Goal: Find specific page/section: Find specific page/section

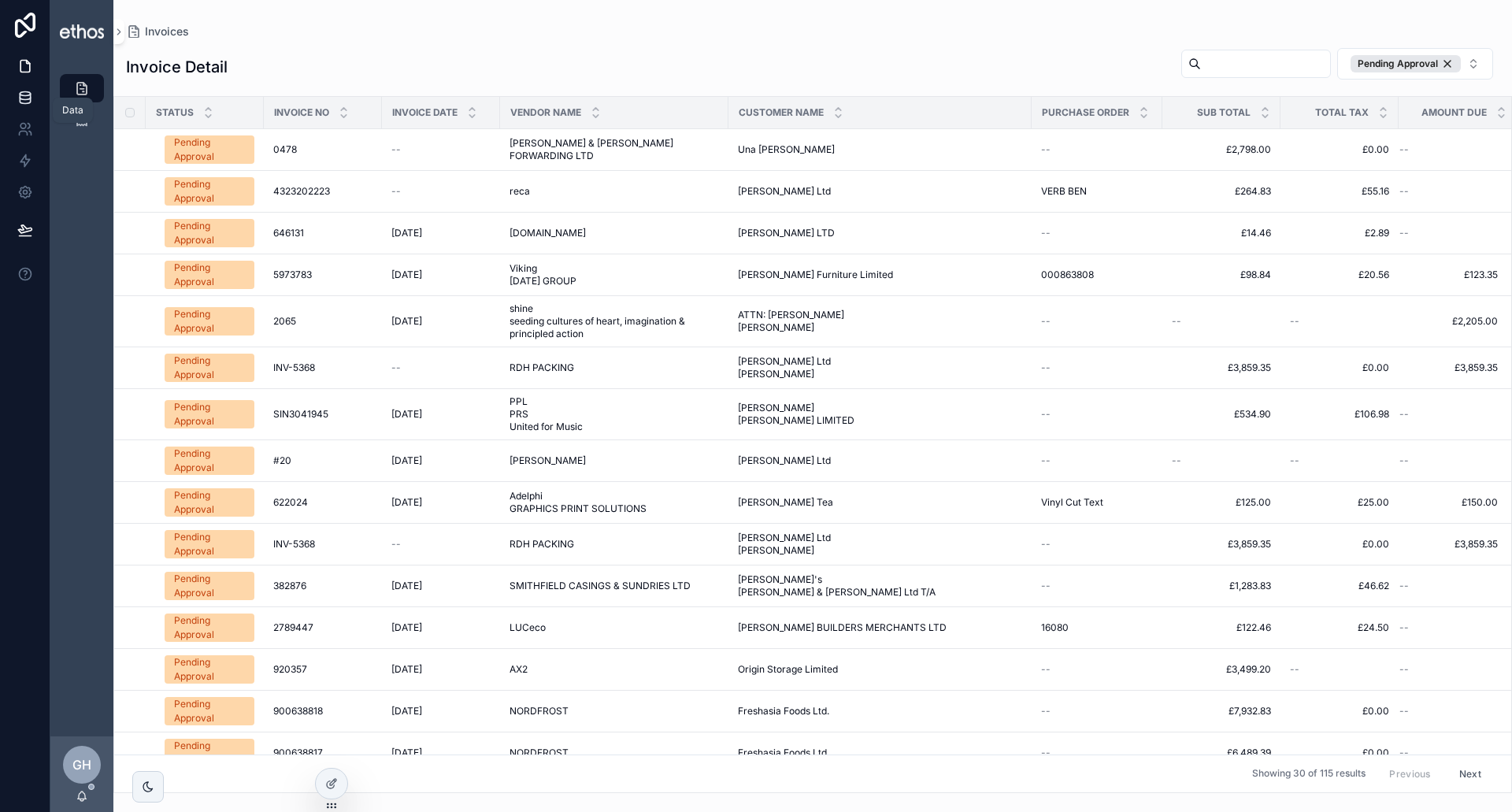
click at [21, 103] on icon at bounding box center [25, 101] width 10 height 7
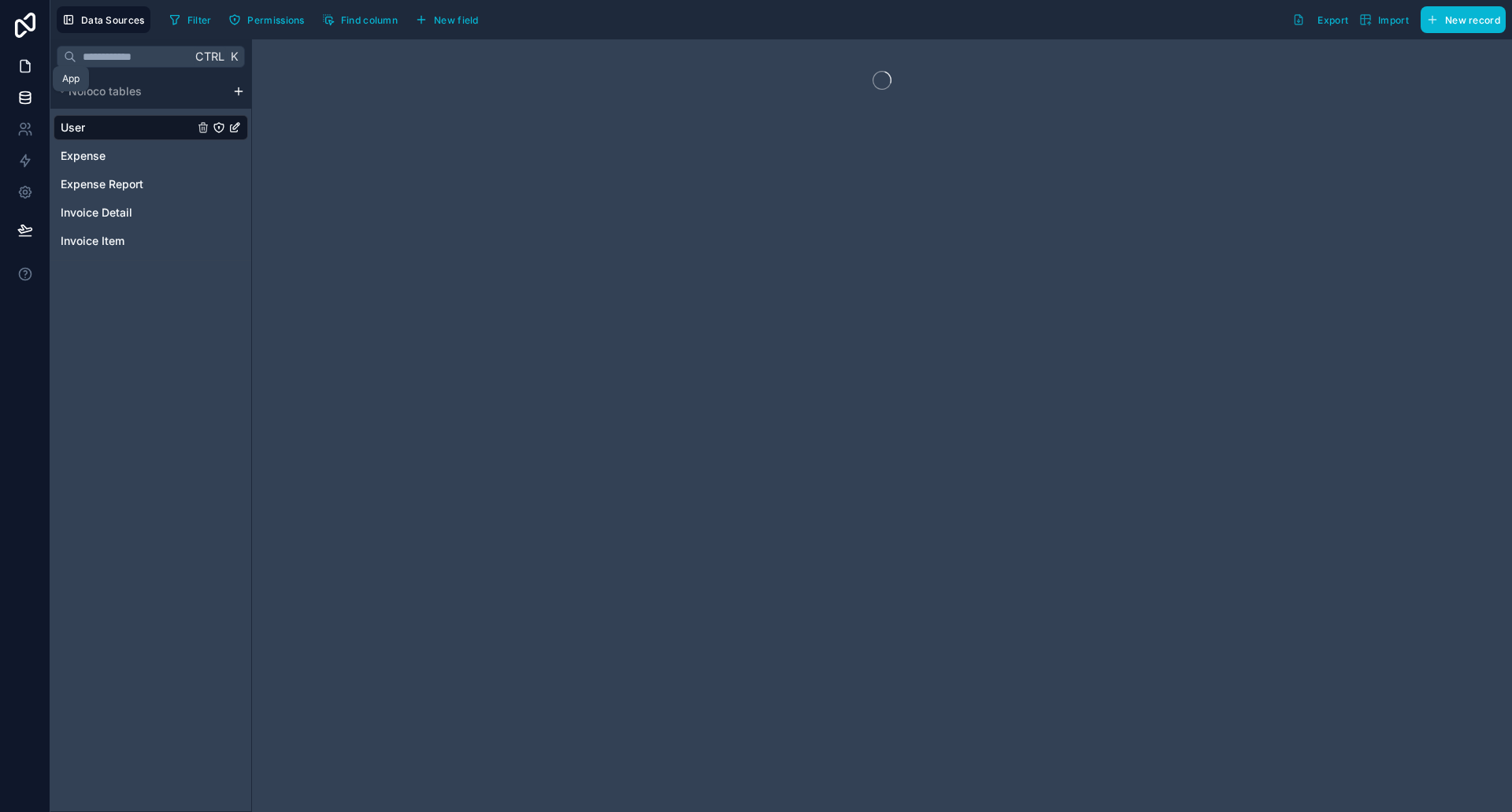
click at [23, 70] on icon at bounding box center [25, 66] width 16 height 16
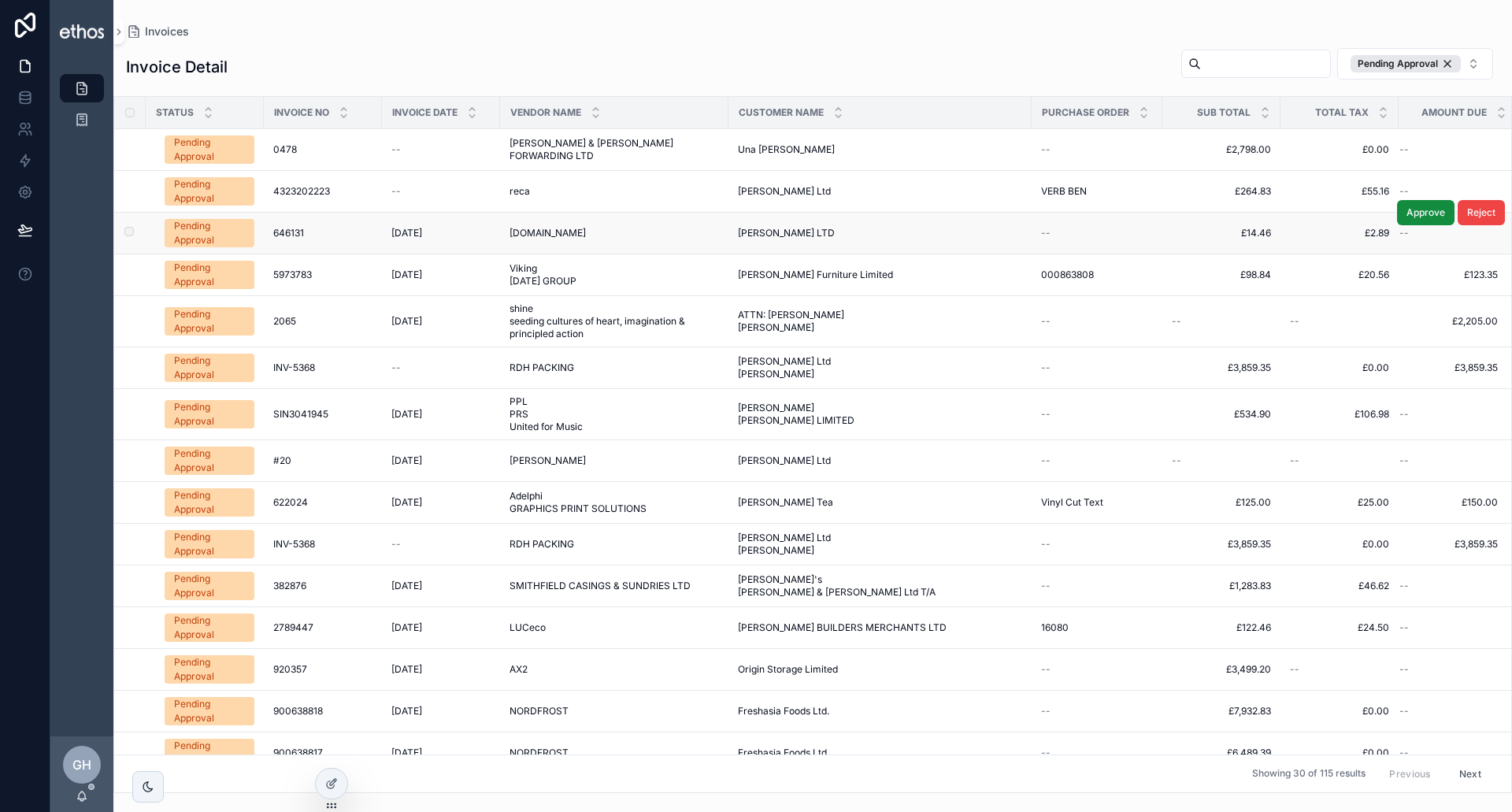
click at [286, 230] on span "646131" at bounding box center [288, 232] width 30 height 12
